Goal: Task Accomplishment & Management: Use online tool/utility

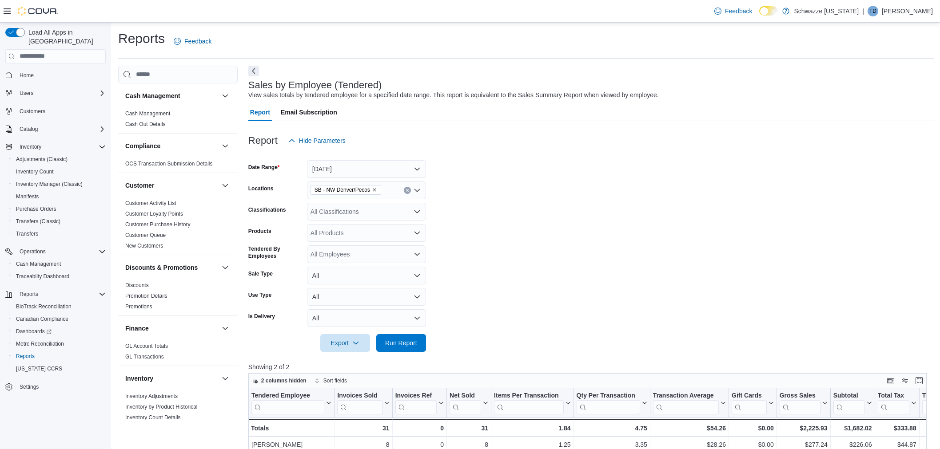
scroll to position [49, 0]
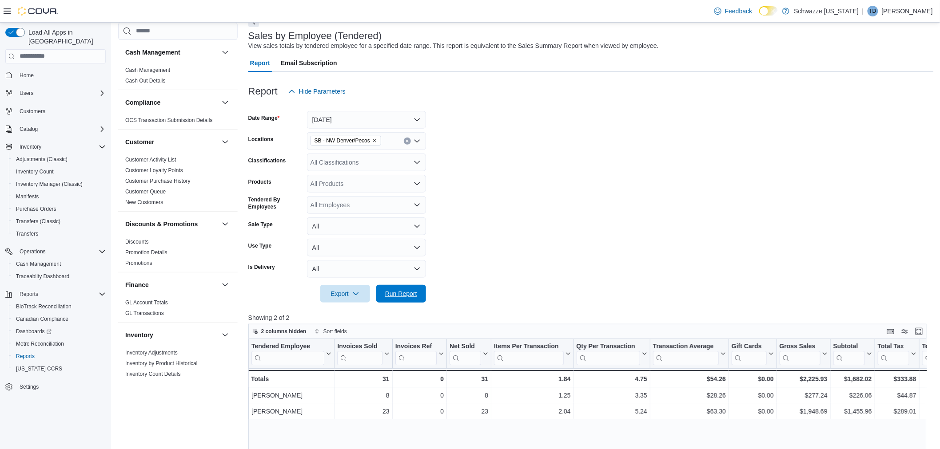
drag, startPoint x: 412, startPoint y: 296, endPoint x: 523, endPoint y: 317, distance: 113.0
click at [412, 295] on span "Run Report" at bounding box center [401, 294] width 32 height 9
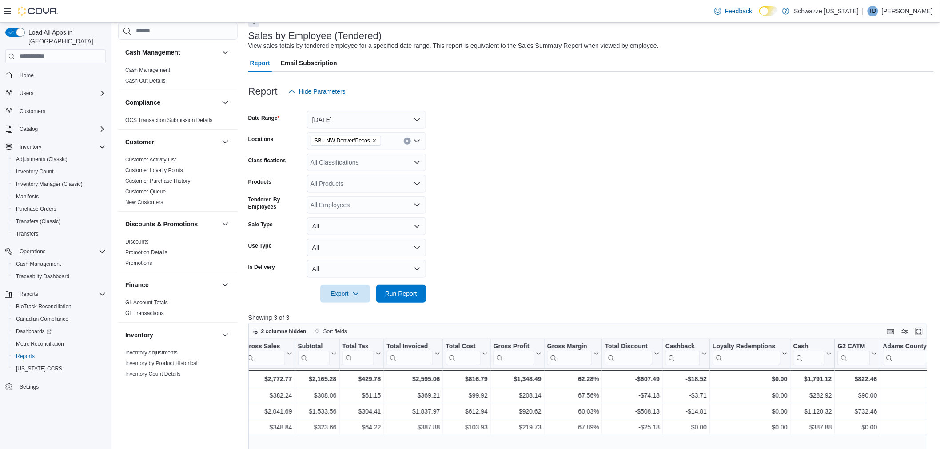
scroll to position [0, 592]
